Goal: Transaction & Acquisition: Purchase product/service

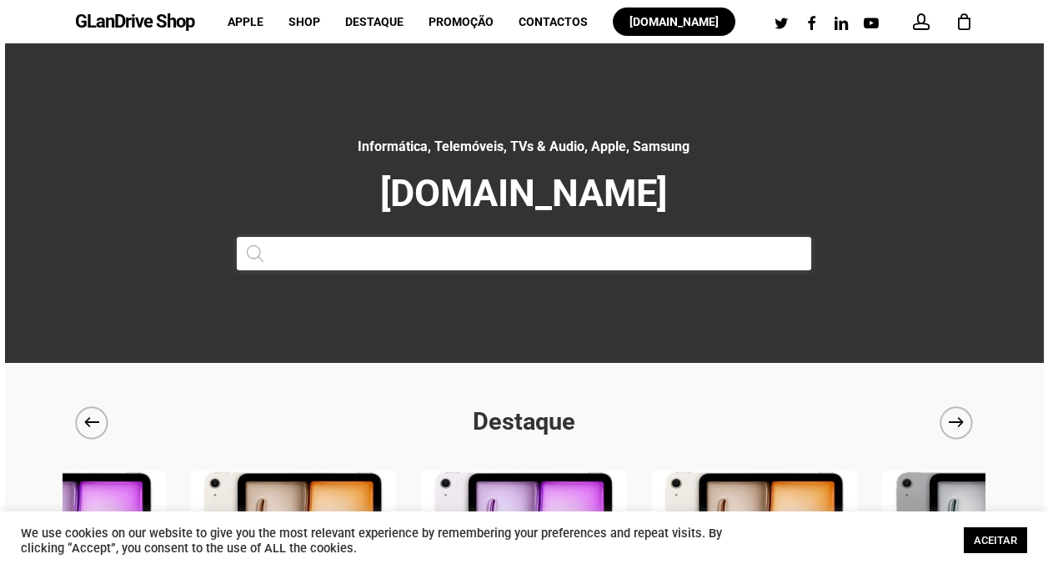
click at [355, 253] on input "Products search" at bounding box center [524, 253] width 575 height 33
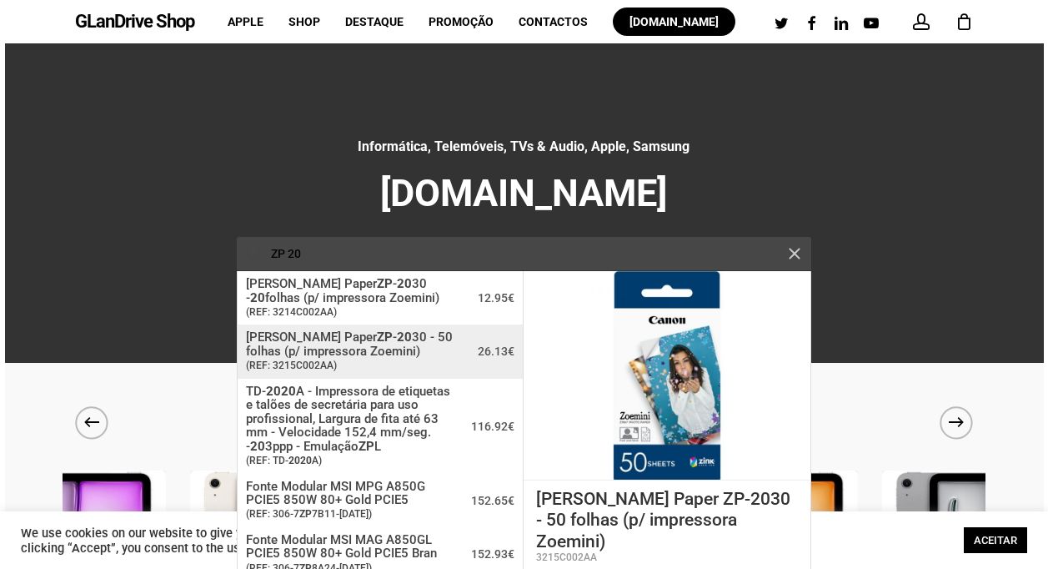
click at [327, 354] on span "[PERSON_NAME] Paper ZP - 20 30 - 50 folhas (p/ impressora Zoemini)" at bounding box center [355, 344] width 218 height 28
type input "[PERSON_NAME] Paper ZP-2030 - 50 folhas (p/ impressora Zoemini)"
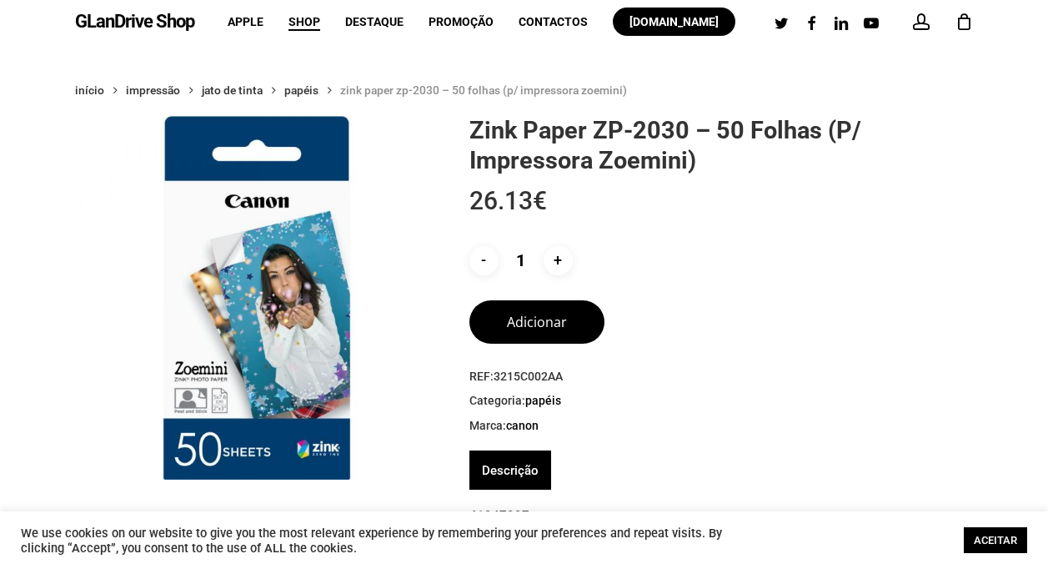
scroll to position [33, 0]
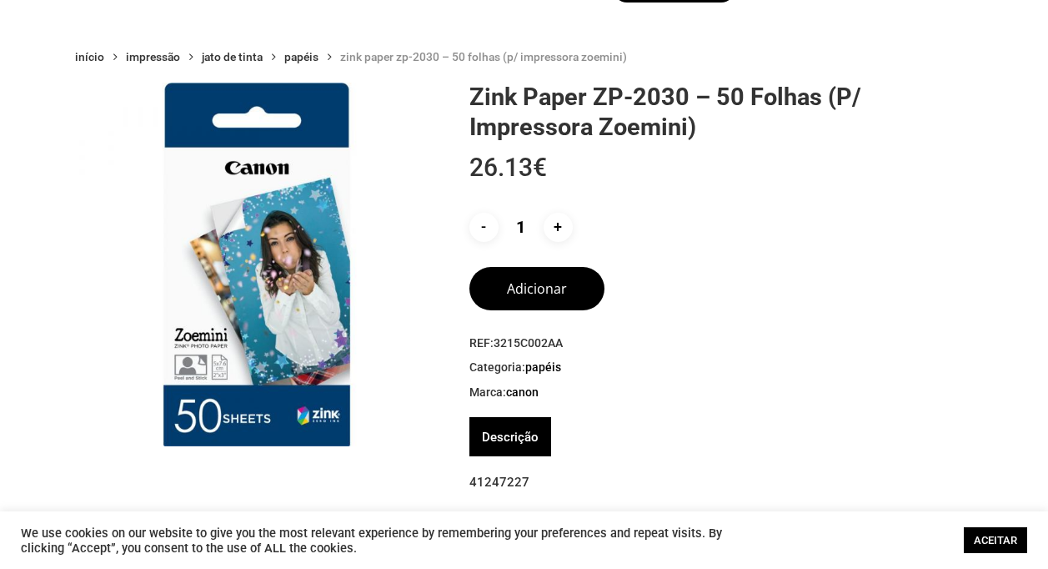
click at [508, 441] on link "Descrição" at bounding box center [510, 436] width 57 height 39
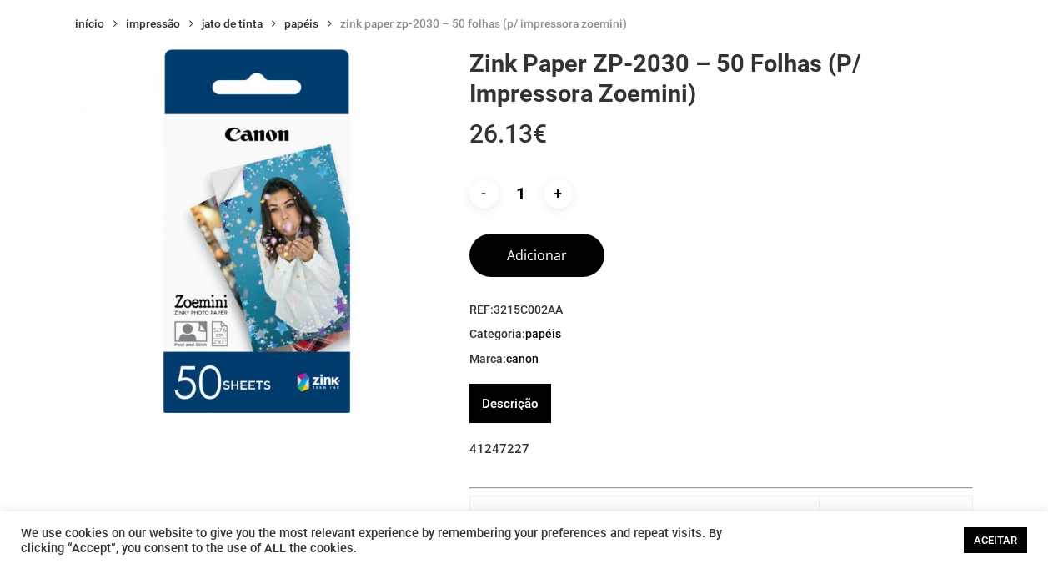
scroll to position [0, 0]
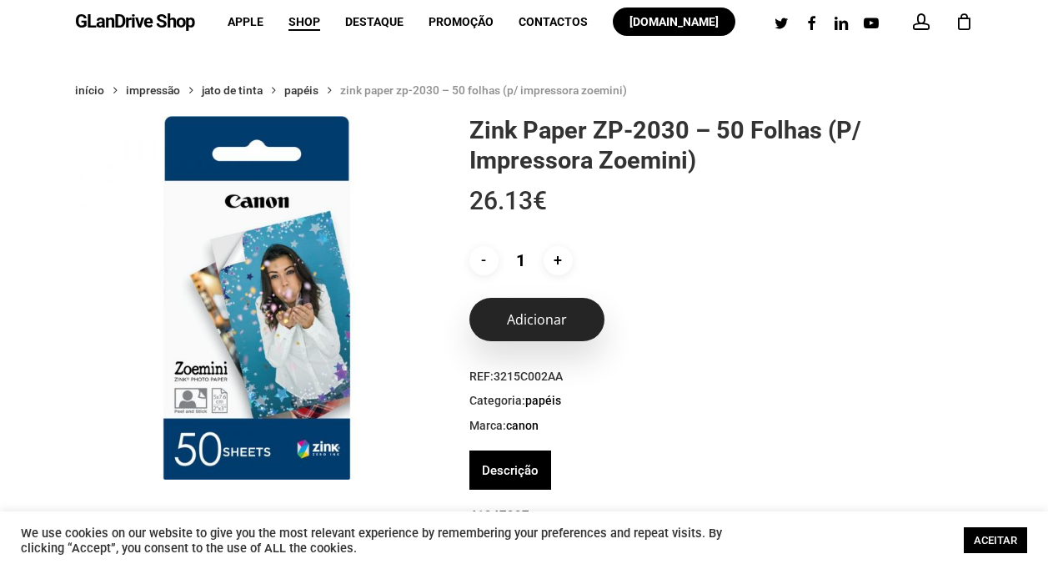
click at [540, 325] on button "Adicionar" at bounding box center [536, 319] width 135 height 43
click at [533, 311] on button "Adicionar" at bounding box center [536, 319] width 135 height 43
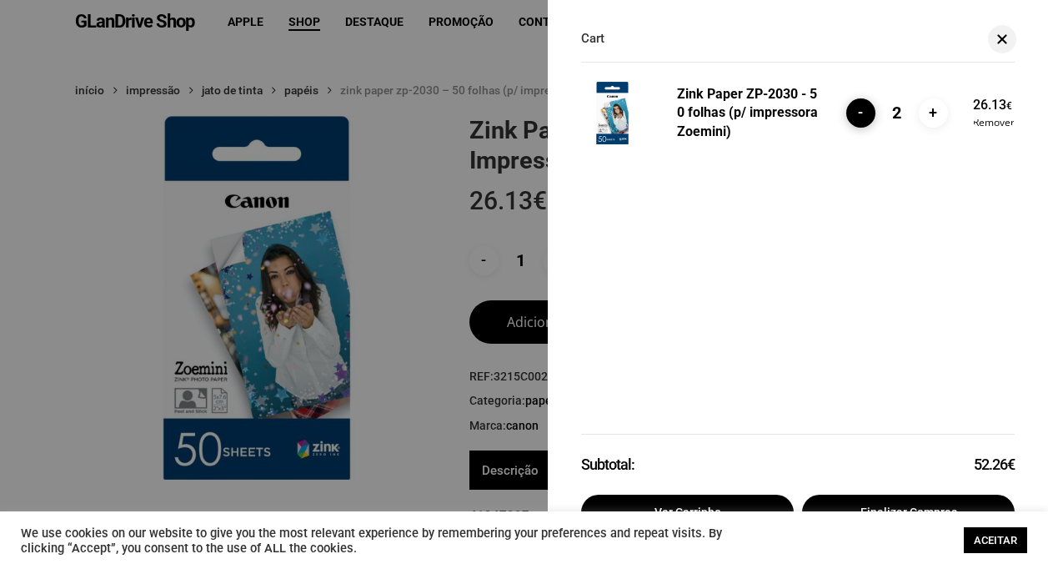
click at [858, 109] on input "-" at bounding box center [860, 112] width 29 height 29
type input "1"
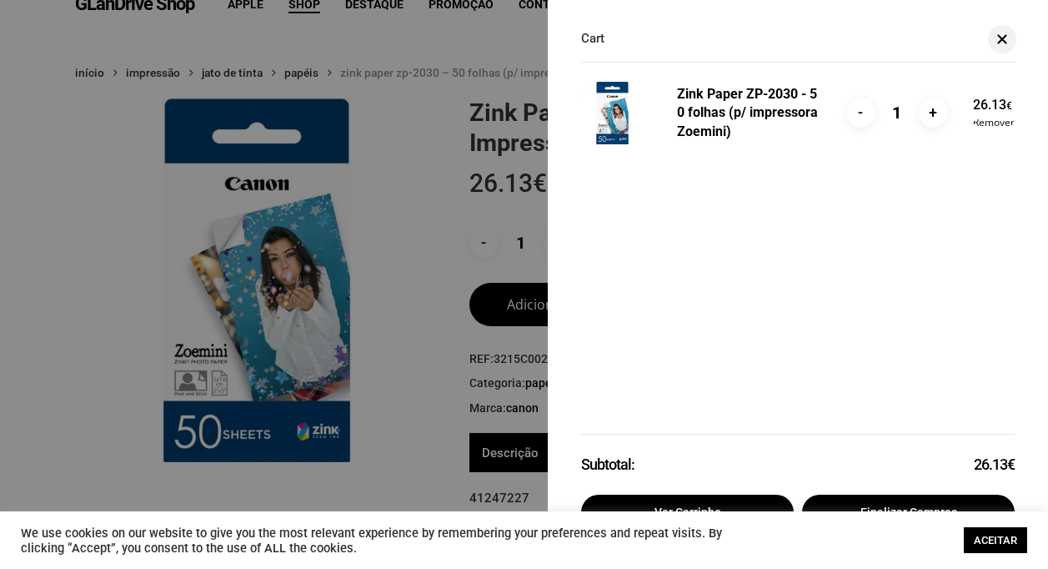
scroll to position [33, 0]
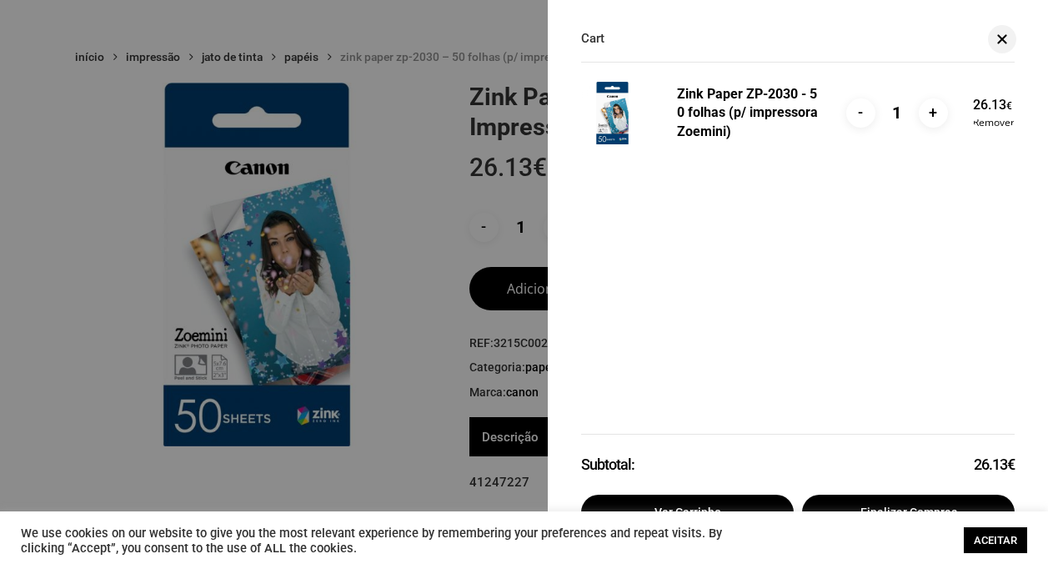
click at [809, 399] on ul "Zink Paper ZP-2030 - 50 folhas (p/ impressora Zoemini) - Quantidade de Zink Pap…" at bounding box center [798, 249] width 434 height 369
click at [984, 533] on link "ACEITAR" at bounding box center [995, 540] width 63 height 26
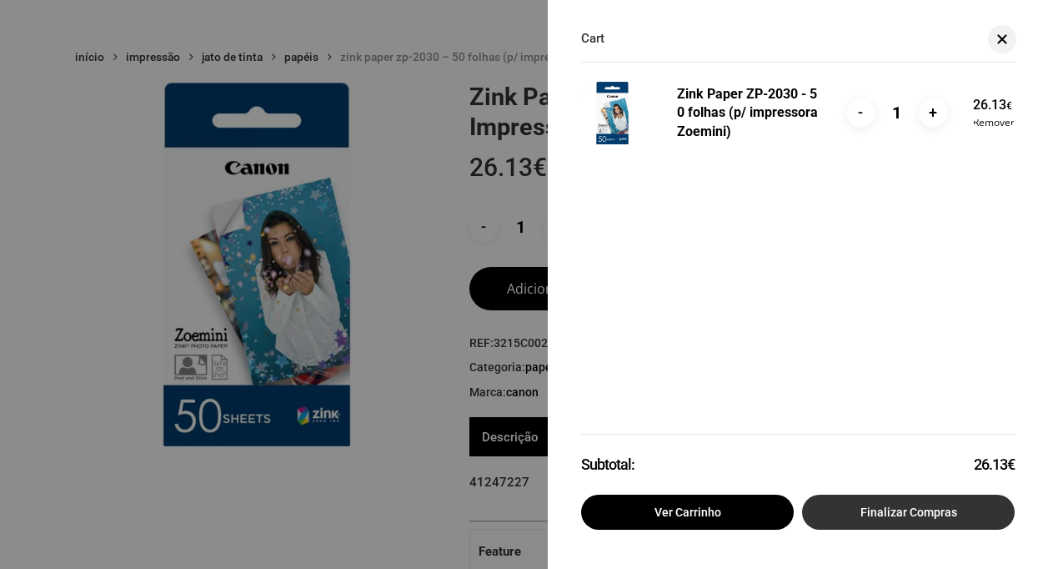
click at [931, 509] on link "Finalizar compras" at bounding box center [908, 511] width 213 height 35
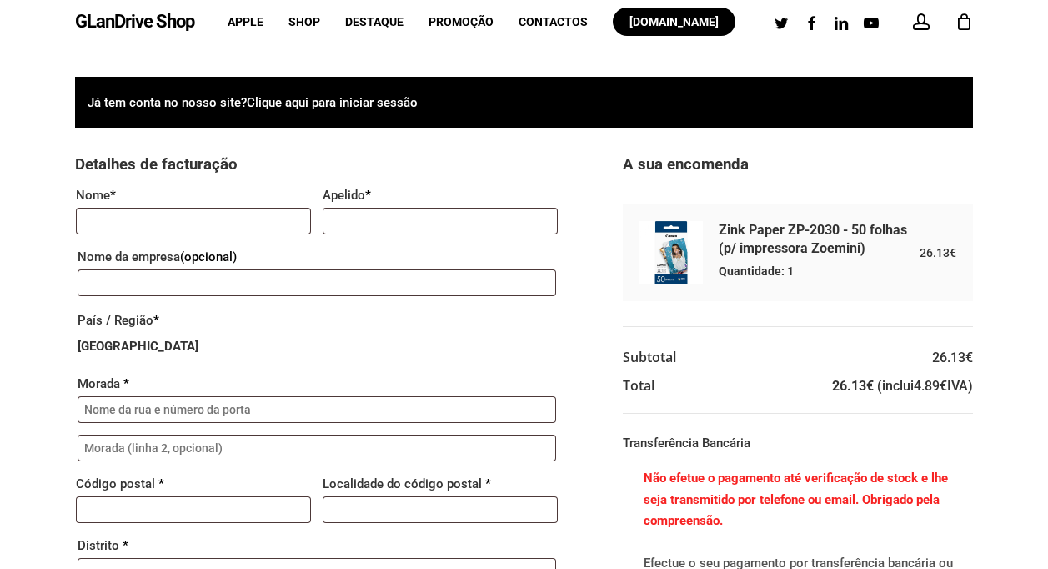
type input "Planicies Liricas"
type input "LDA"
type input "Caminho Municipal 1088"
type input "7005-279"
type input "Évora"
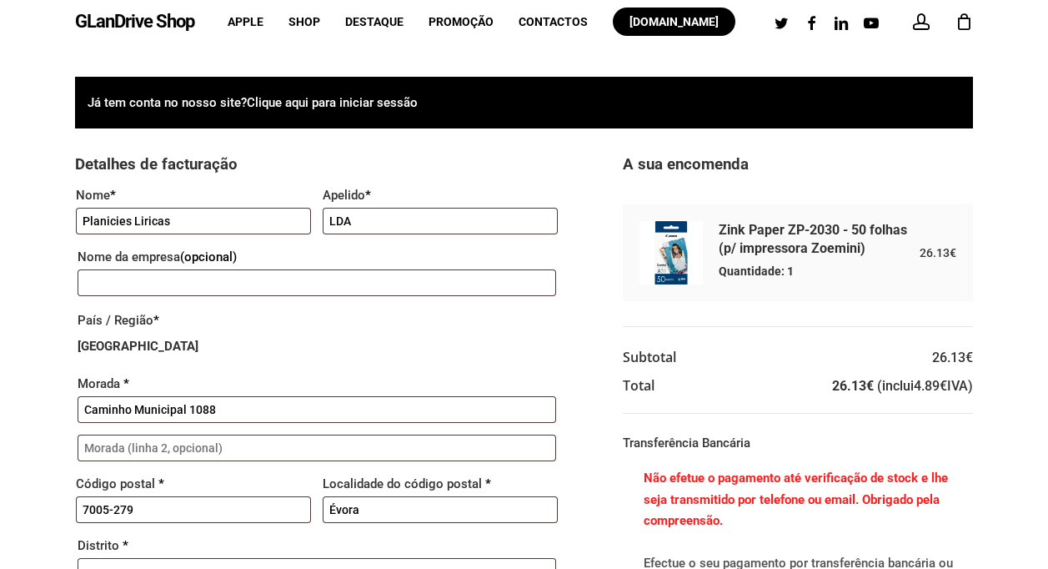
type input "+351926300004"
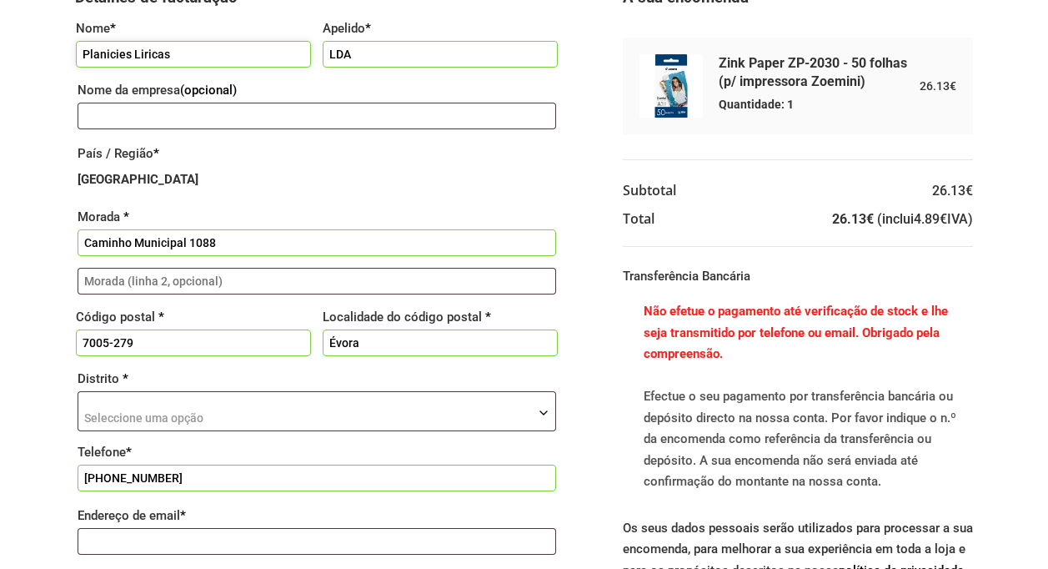
scroll to position [200, 0]
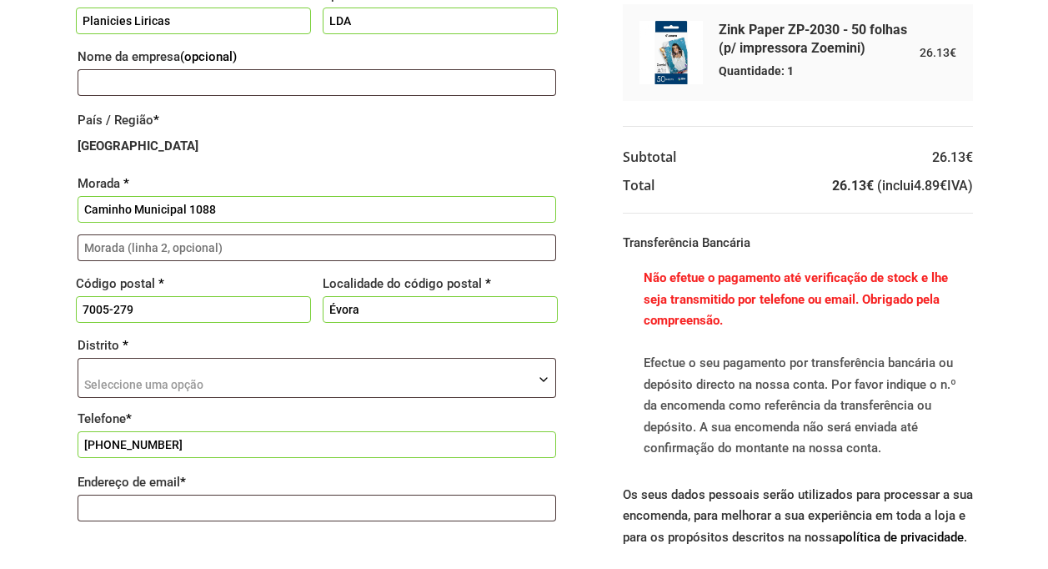
click at [518, 378] on span "Seleccione uma opção" at bounding box center [316, 379] width 477 height 40
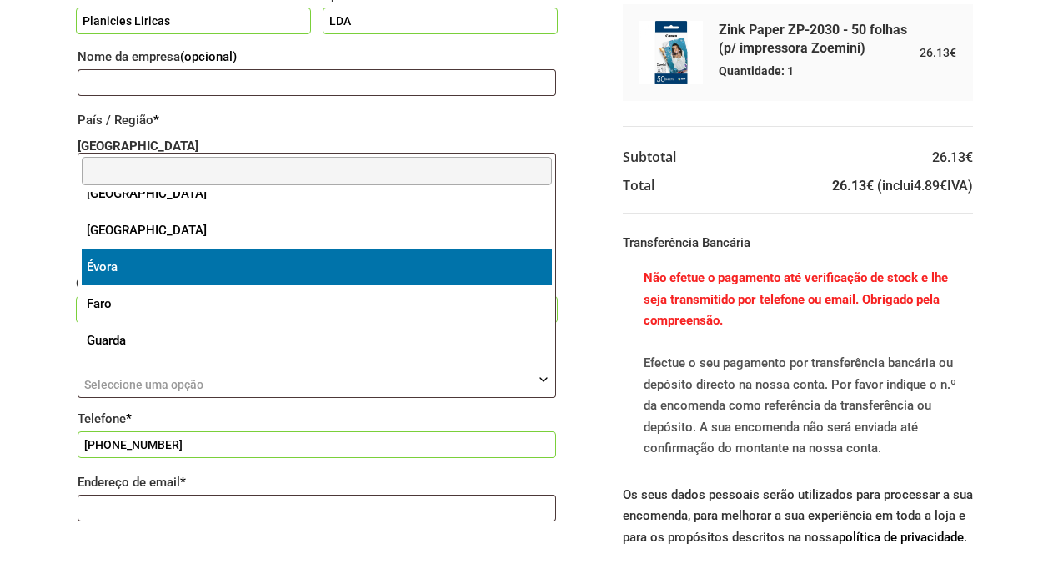
select select "EV"
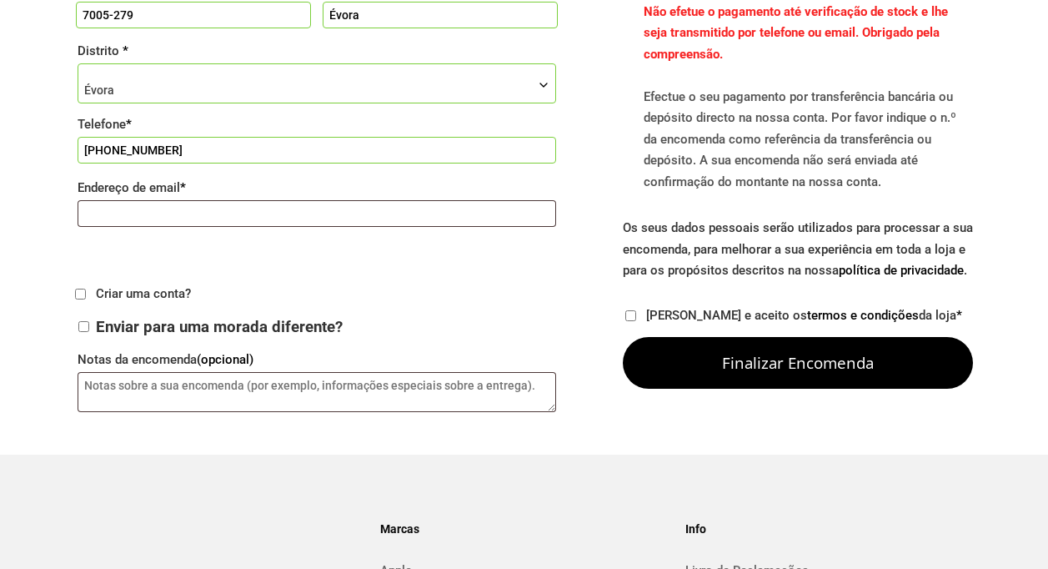
scroll to position [500, 0]
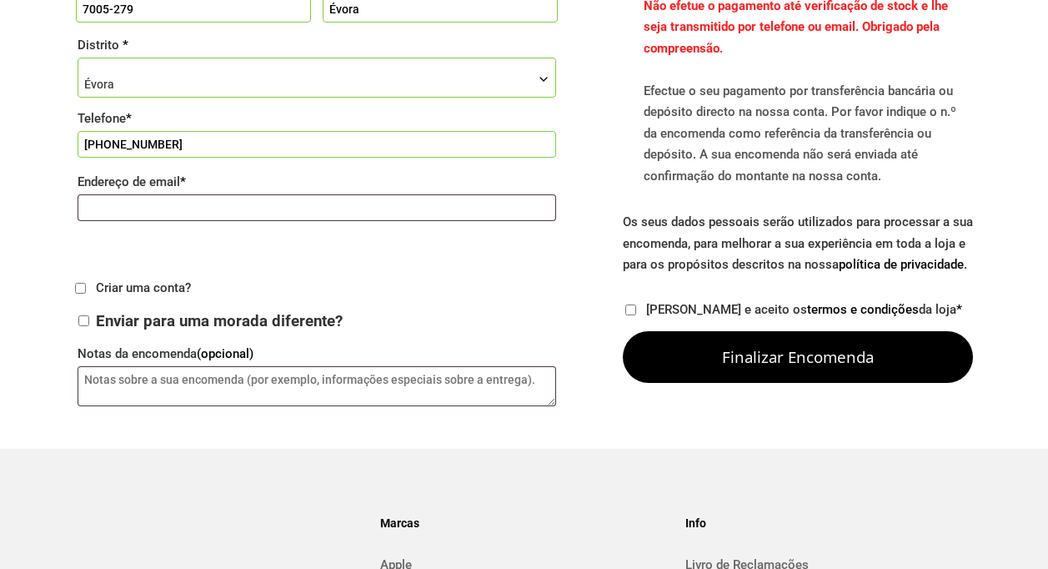
click at [631, 309] on input "Li e aceito os termos e condições da loja *" at bounding box center [630, 309] width 11 height 11
checkbox input "true"
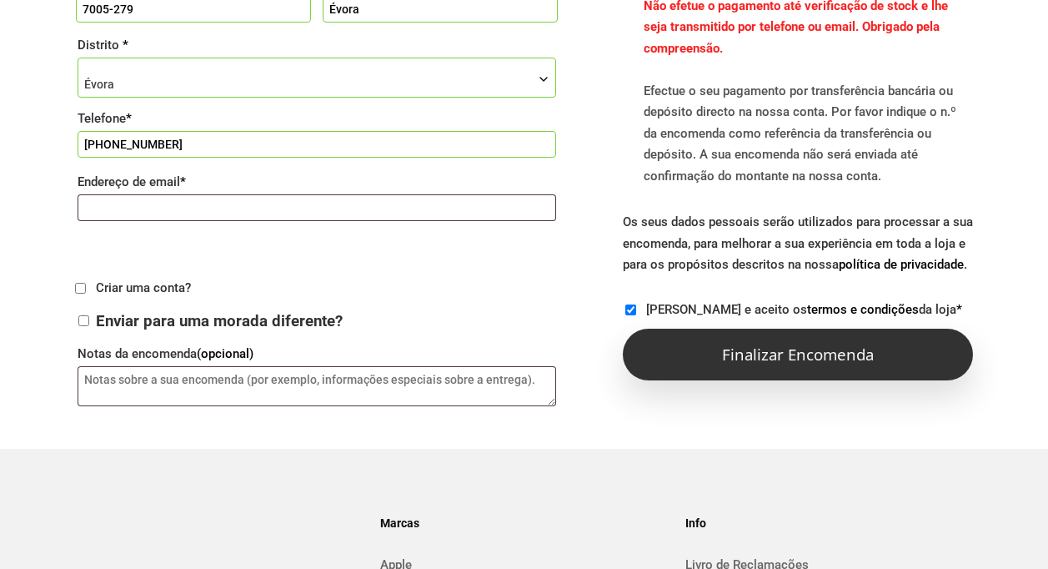
click at [785, 357] on button "Finalizar encomenda" at bounding box center [798, 355] width 350 height 52
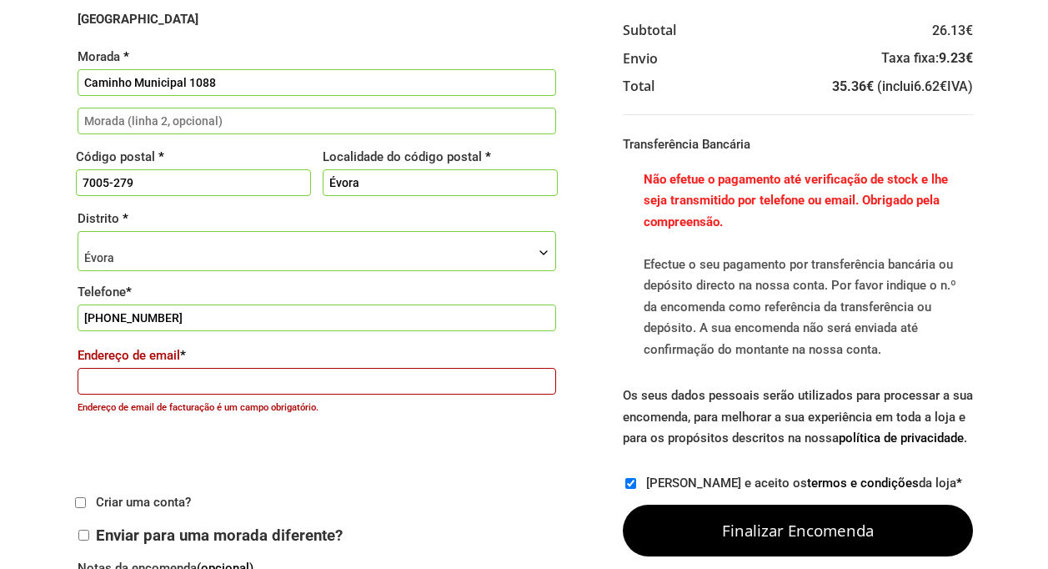
scroll to position [448, 0]
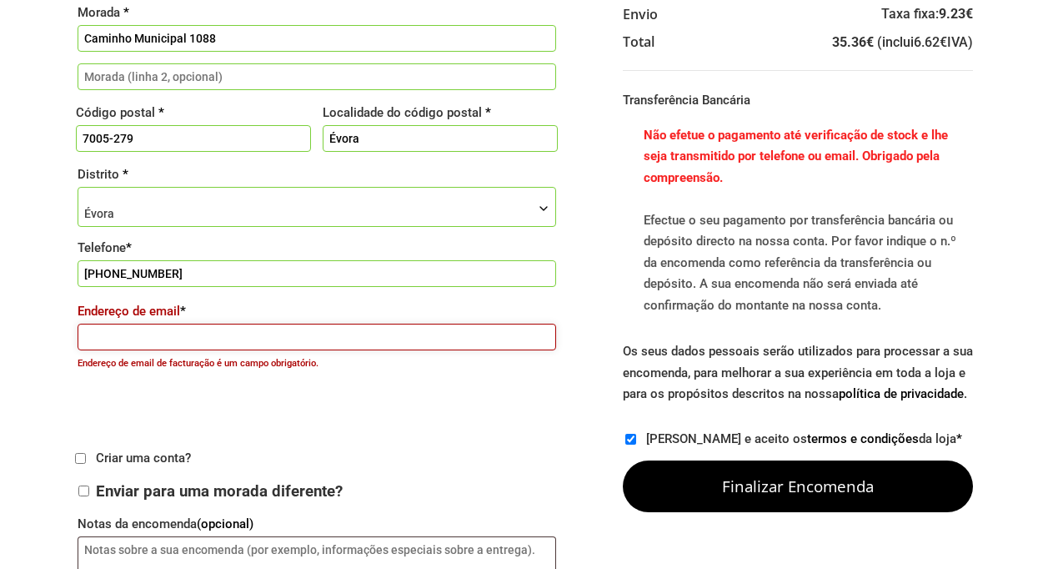
click at [144, 336] on input "Endereço de email *" at bounding box center [317, 337] width 479 height 27
type input "geral@quintadaamendoeira.com"
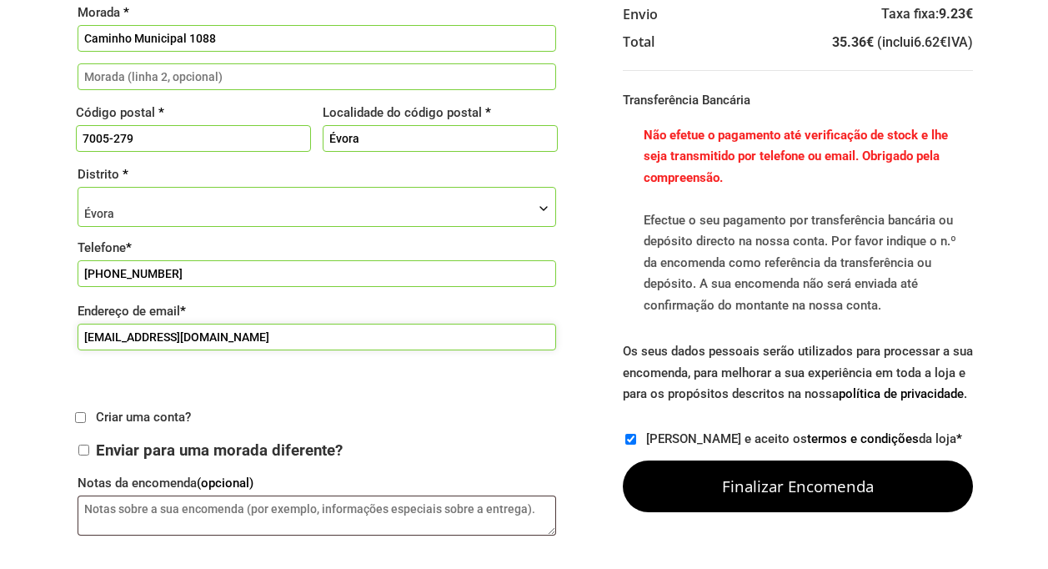
click at [275, 345] on input "geral@quintadaamendoeira.com" at bounding box center [317, 337] width 479 height 27
click at [425, 388] on div "Detalhes de facturação Nome * Planicies Liricas Apelido * LDA Nome da empresa (…" at bounding box center [335, 163] width 521 height 762
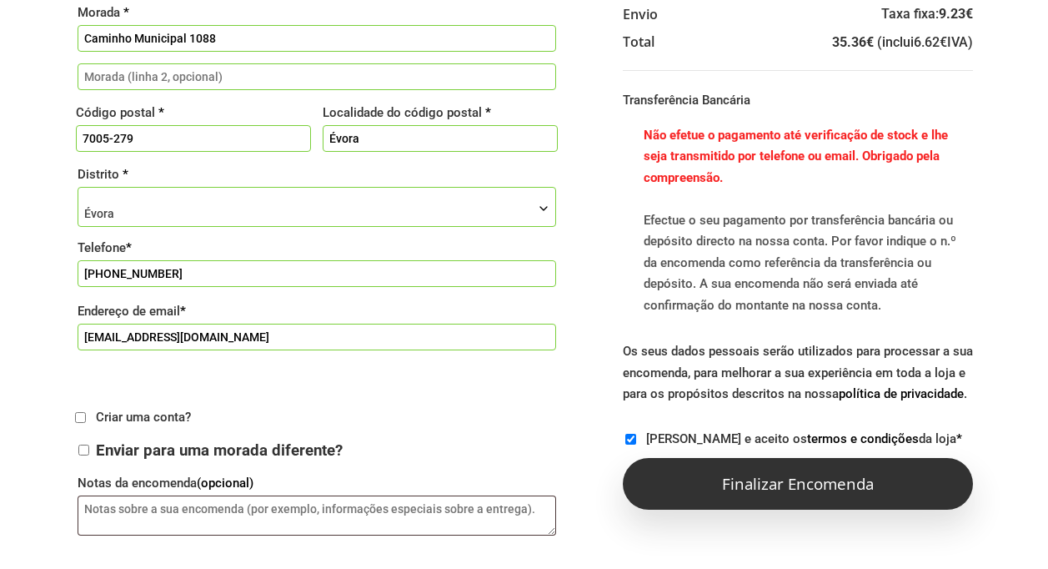
click at [710, 476] on button "Finalizar encomenda" at bounding box center [798, 484] width 350 height 52
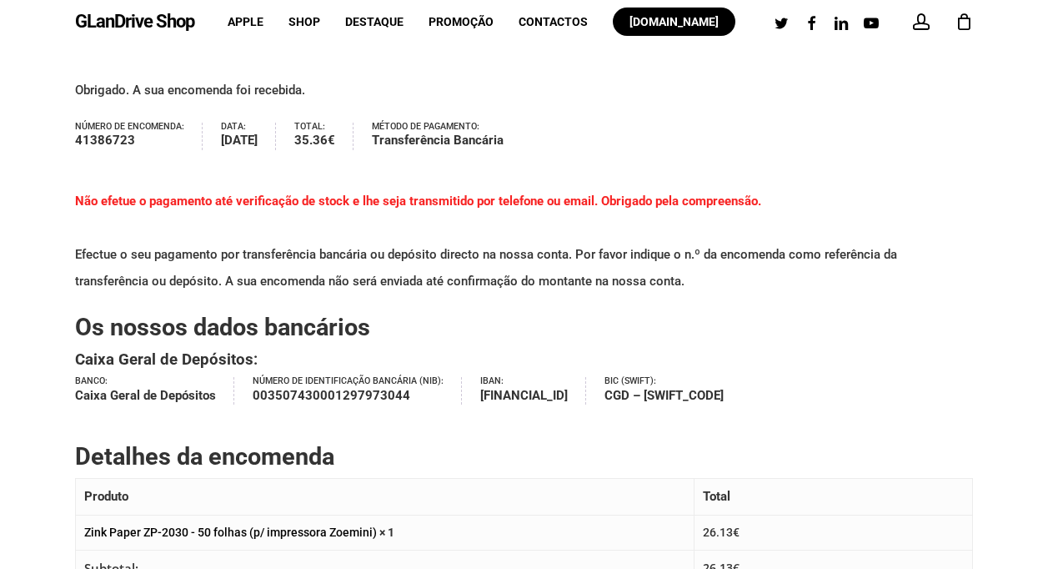
click at [80, 84] on p "Obrigado. A sua encomenda foi recebida." at bounding box center [524, 100] width 898 height 46
drag, startPoint x: 80, startPoint y: 84, endPoint x: 78, endPoint y: 73, distance: 11.9
click at [78, 73] on div "Obrigado. A sua encomenda foi recebida. Número de encomenda: 41386723 Data: Out…" at bounding box center [524, 520] width 1048 height 954
click at [78, 84] on p "Obrigado. A sua encomenda foi recebida." at bounding box center [524, 100] width 898 height 46
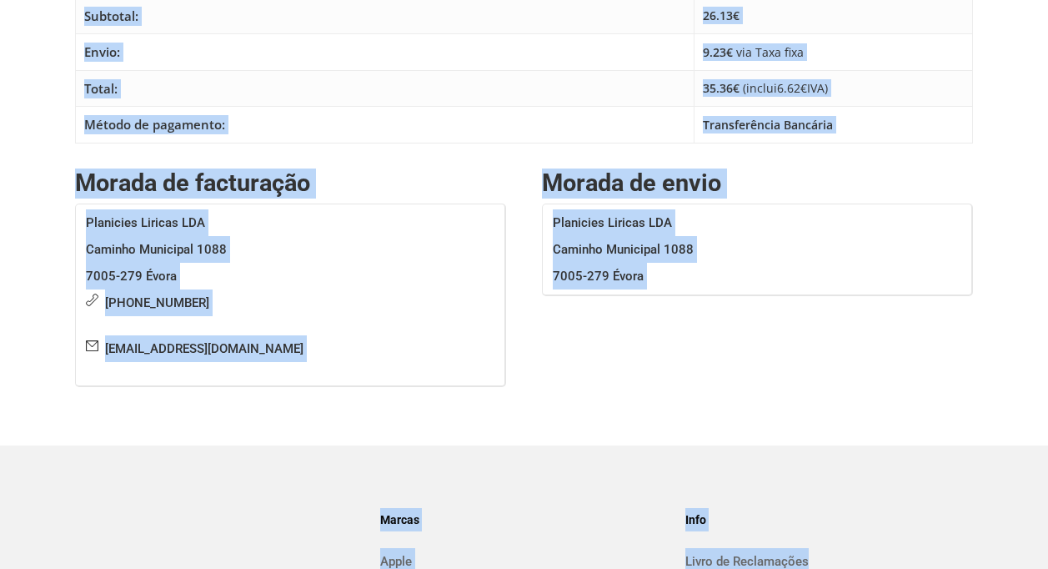
scroll to position [825, 0]
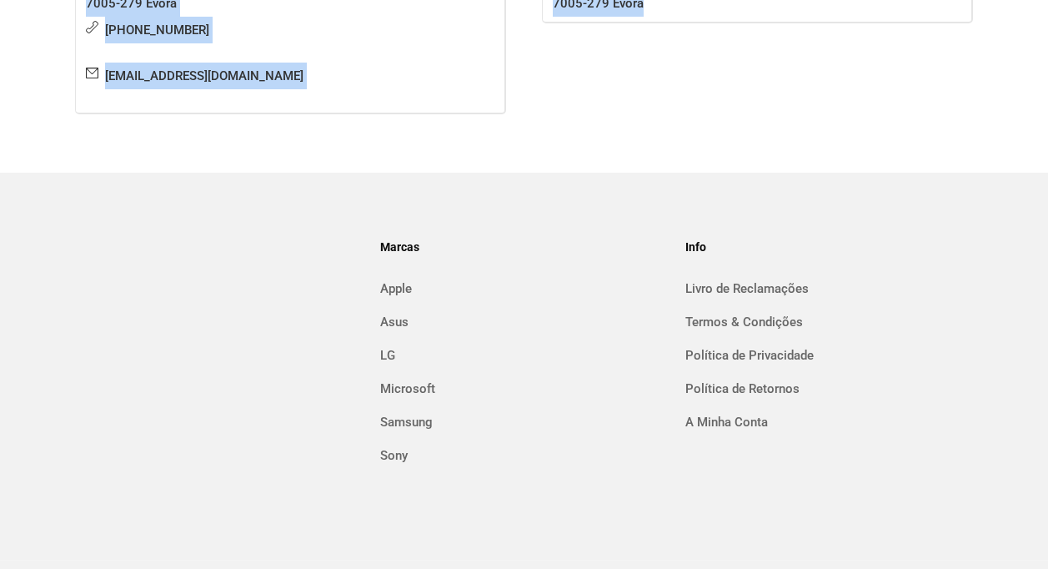
drag, startPoint x: 78, startPoint y: 84, endPoint x: 788, endPoint y: 18, distance: 713.6
drag, startPoint x: 761, startPoint y: 24, endPoint x: 486, endPoint y: 23, distance: 274.4
drag, startPoint x: 486, startPoint y: 23, endPoint x: 303, endPoint y: 23, distance: 183.5
drag, startPoint x: 148, startPoint y: 33, endPoint x: 155, endPoint y: 26, distance: 9.4
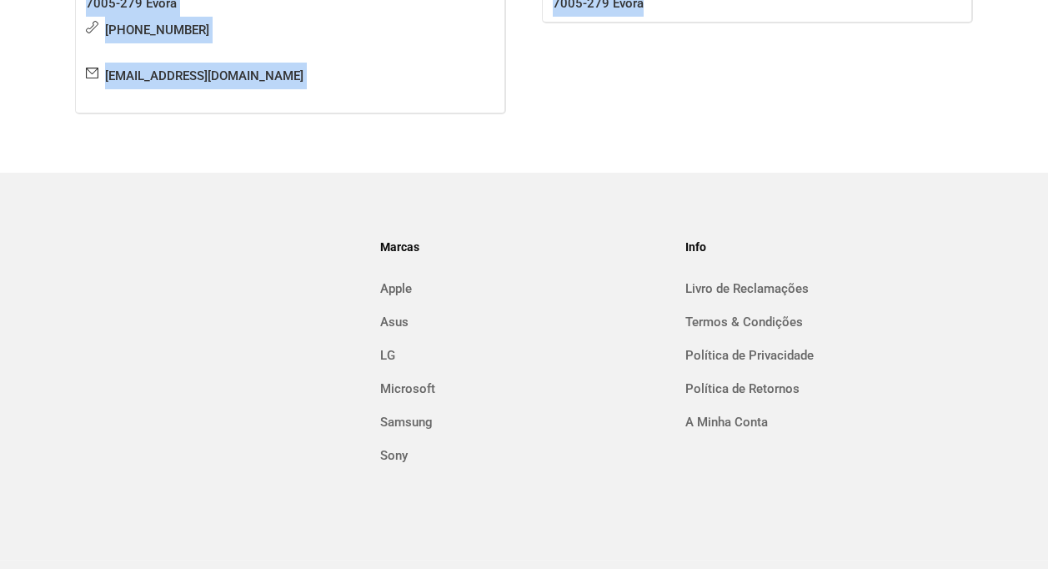
copy div "Obrigado. A sua encomenda foi recebida. Número de encomenda: 41386723 Data: Out…"
